Goal: Navigation & Orientation: Find specific page/section

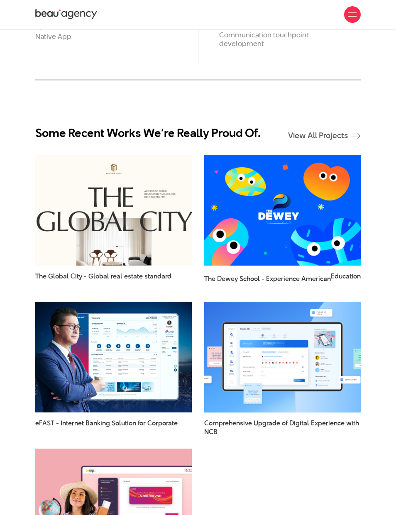
scroll to position [786, 0]
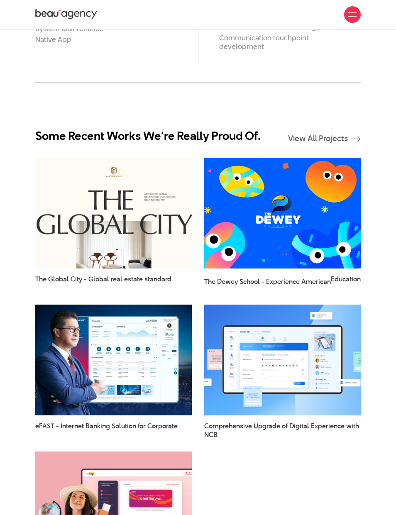
click at [219, 245] on img at bounding box center [282, 213] width 172 height 122
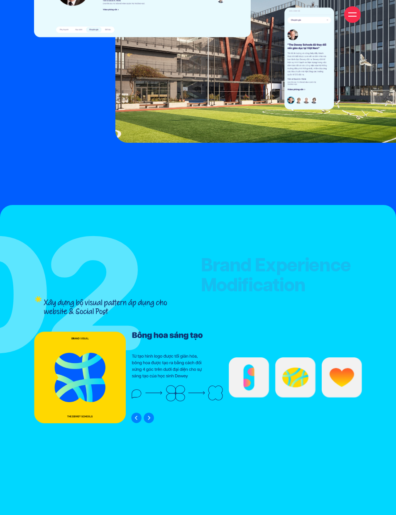
scroll to position [3967, 0]
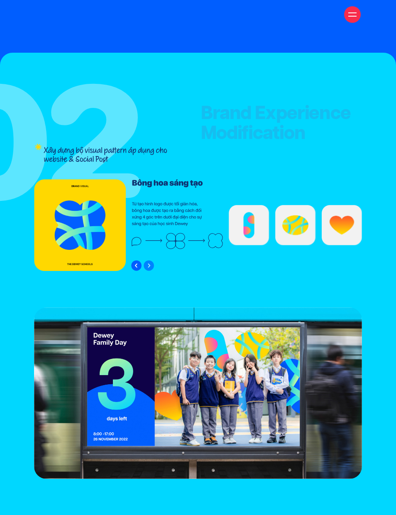
click at [137, 260] on img "Previous slide" at bounding box center [136, 265] width 10 height 11
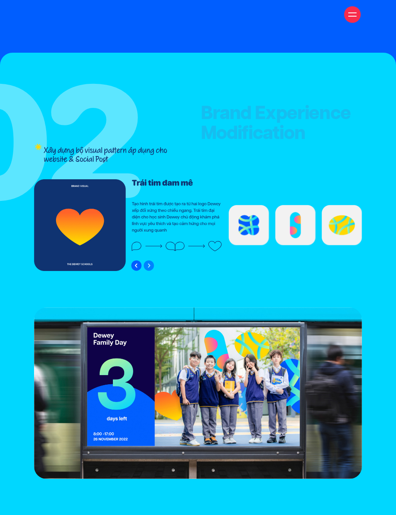
click at [135, 260] on img "Previous slide" at bounding box center [136, 265] width 10 height 11
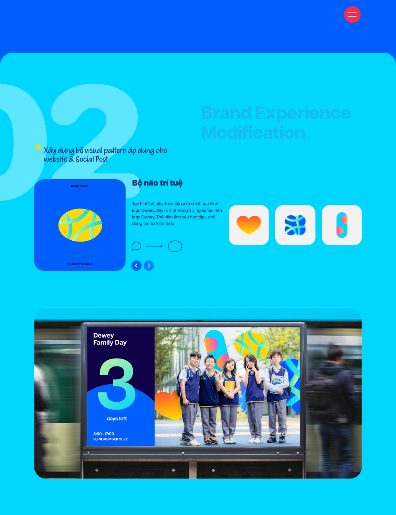
click at [134, 260] on img "Previous slide" at bounding box center [136, 265] width 10 height 11
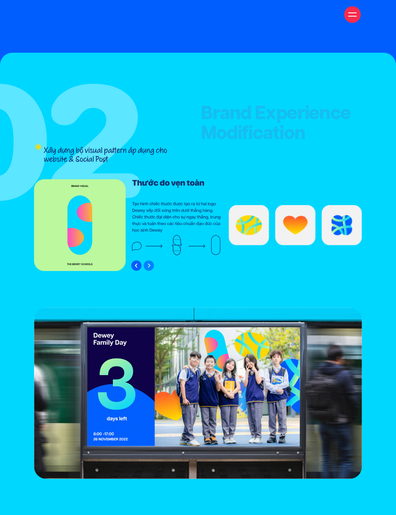
click at [136, 260] on img "Previous slide" at bounding box center [136, 265] width 10 height 11
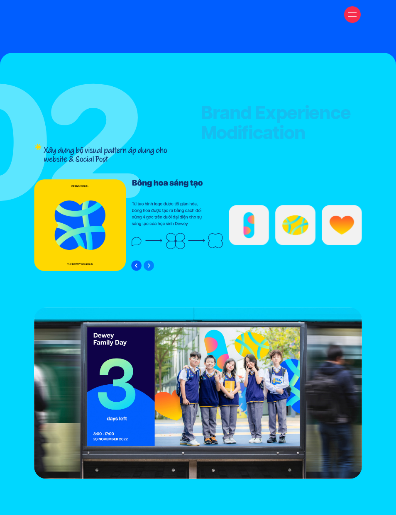
click at [139, 260] on img "Previous slide" at bounding box center [136, 265] width 10 height 11
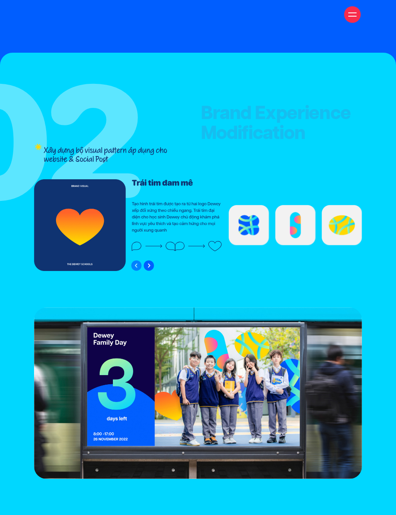
click at [144, 260] on img "Next slide" at bounding box center [149, 265] width 10 height 11
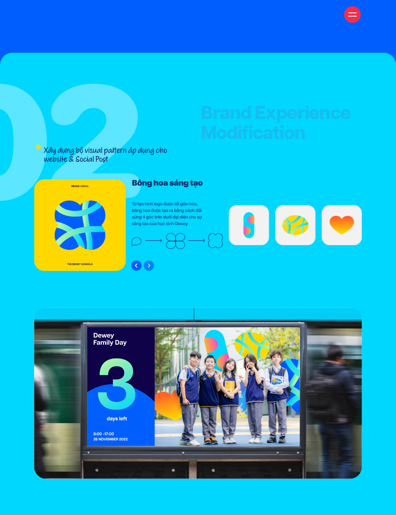
click at [136, 260] on img "Previous slide" at bounding box center [136, 265] width 10 height 11
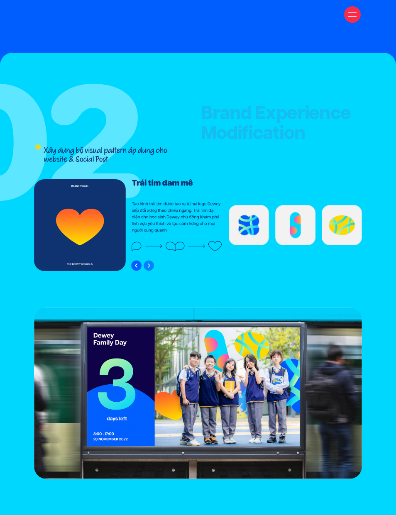
click at [139, 260] on img "Previous slide" at bounding box center [136, 265] width 10 height 11
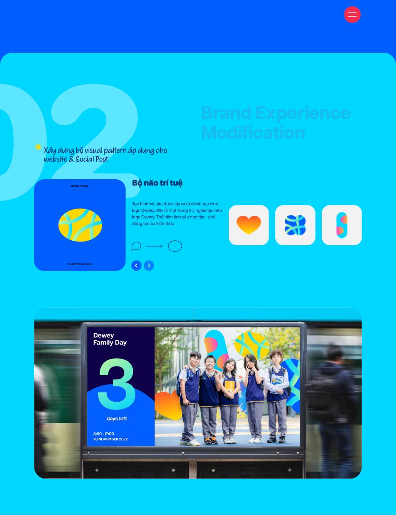
click at [136, 260] on img "Previous slide" at bounding box center [136, 265] width 10 height 11
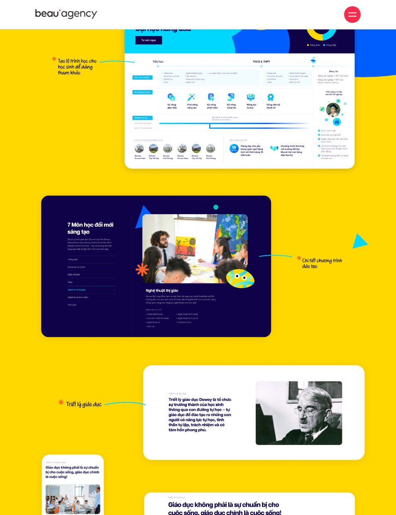
scroll to position [6764, 0]
